Goal: Task Accomplishment & Management: Use online tool/utility

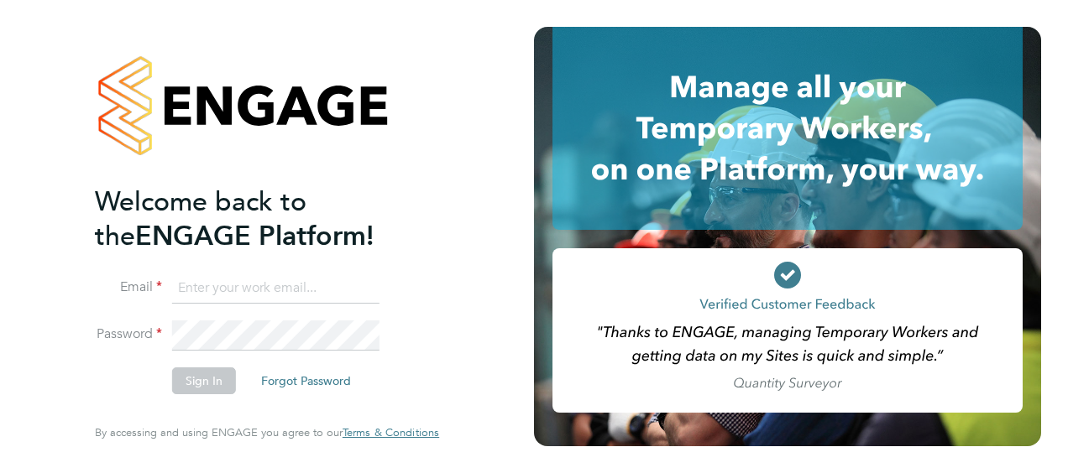
type input "[PERSON_NAME][EMAIL_ADDRESS][DOMAIN_NAME]"
click at [207, 379] on button "Sign In" at bounding box center [204, 381] width 64 height 27
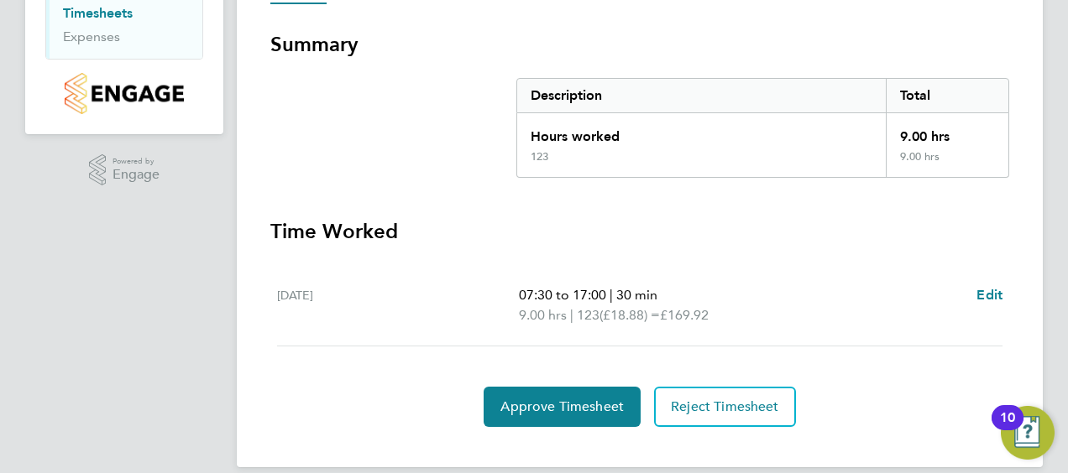
scroll to position [303, 0]
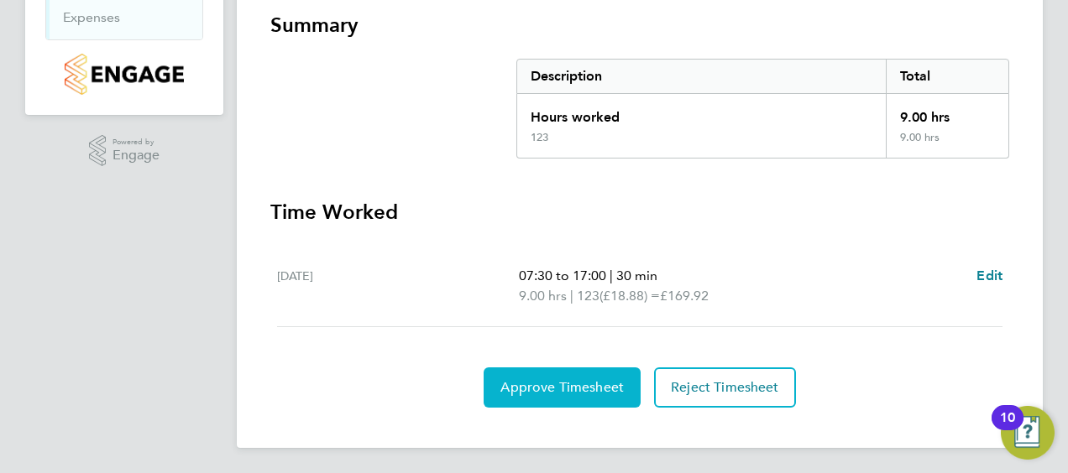
click at [568, 394] on button "Approve Timesheet" at bounding box center [561, 388] width 157 height 40
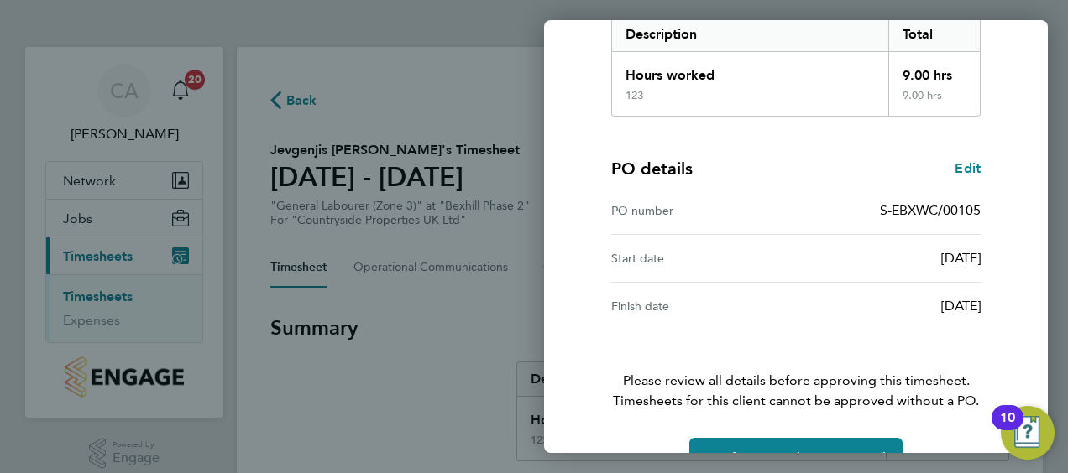
scroll to position [329, 0]
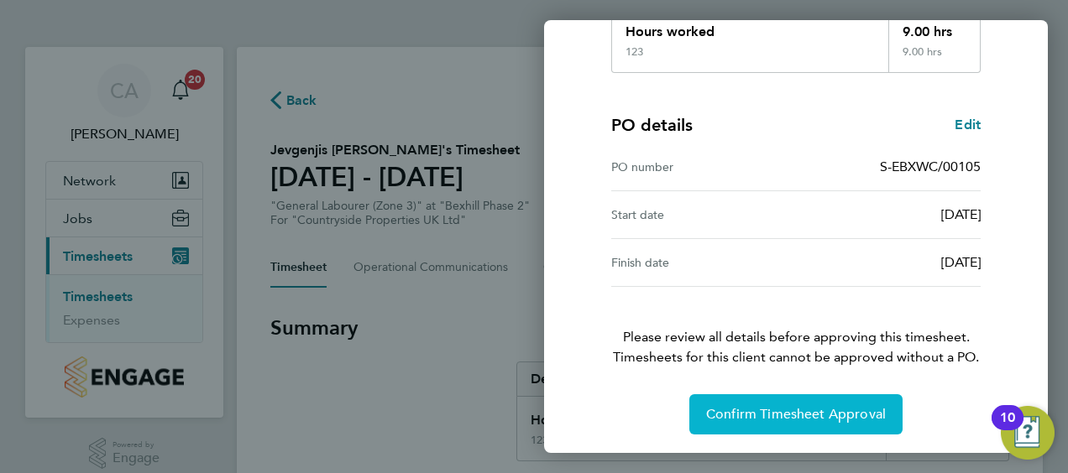
click at [829, 404] on button "Confirm Timesheet Approval" at bounding box center [795, 414] width 213 height 40
